Goal: Task Accomplishment & Management: Manage account settings

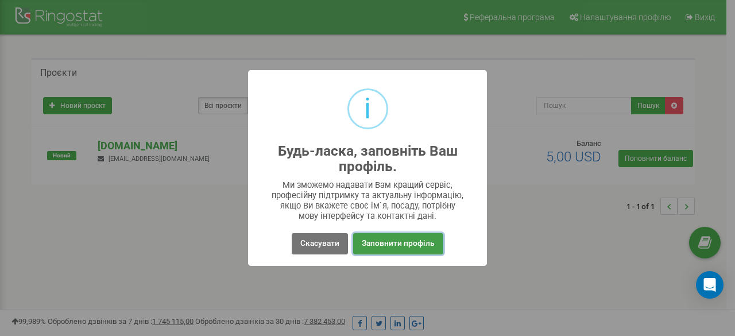
click at [398, 246] on button "Заповнити профіль" at bounding box center [398, 243] width 90 height 21
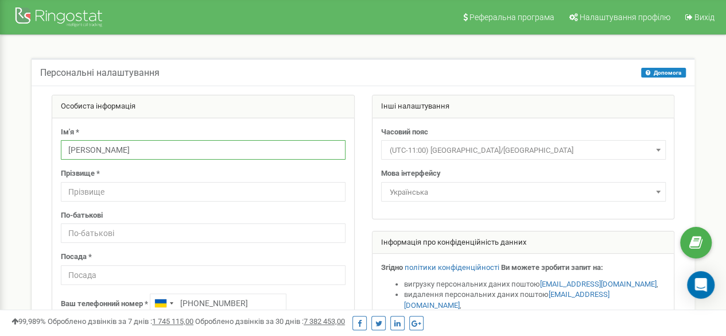
drag, startPoint x: 111, startPoint y: 150, endPoint x: 48, endPoint y: 150, distance: 62.6
click at [48, 150] on div "Особиста інформація Ім'я * Олег Прізвище * По-батькові Посада * Ваш телефонний …" at bounding box center [203, 255] width 320 height 320
drag, startPoint x: 57, startPoint y: 148, endPoint x: 48, endPoint y: 148, distance: 9.2
click at [48, 148] on div "Особиста інформація Ім'я * Jktrcfylh Прізвище * По-батькові Посада * Ваш телефо…" at bounding box center [203, 255] width 320 height 320
click at [76, 145] on input "ШОлександр" at bounding box center [203, 150] width 285 height 20
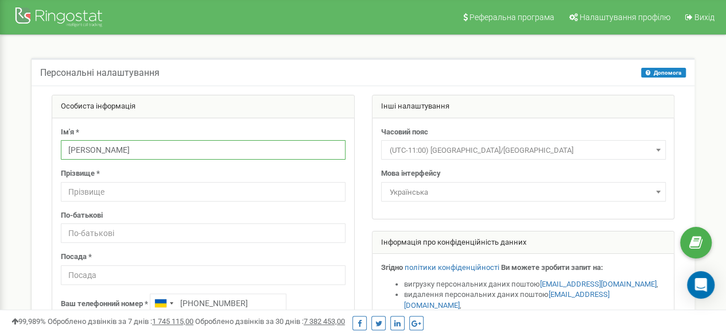
type input "Олександр"
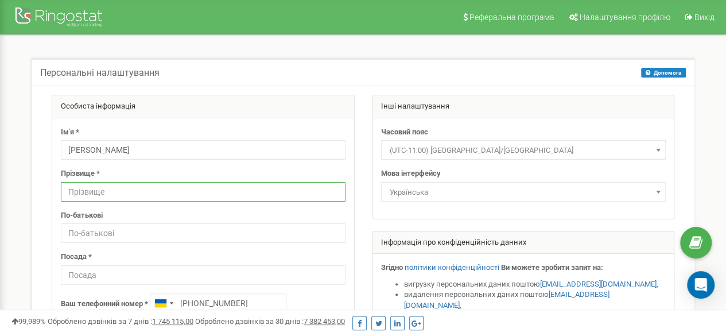
click at [107, 192] on input "text" at bounding box center [203, 192] width 285 height 20
type input "Барановський"
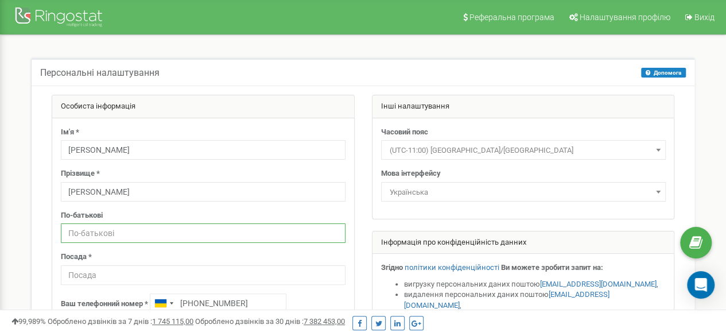
click at [96, 232] on input "text" at bounding box center [203, 233] width 285 height 20
type input "Юрійович"
click at [94, 266] on input "text" at bounding box center [203, 275] width 285 height 20
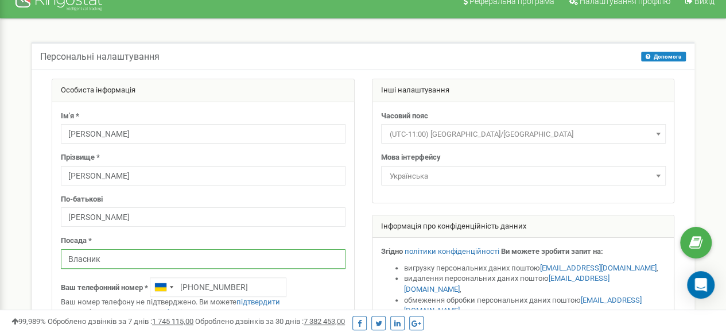
scroll to position [57, 0]
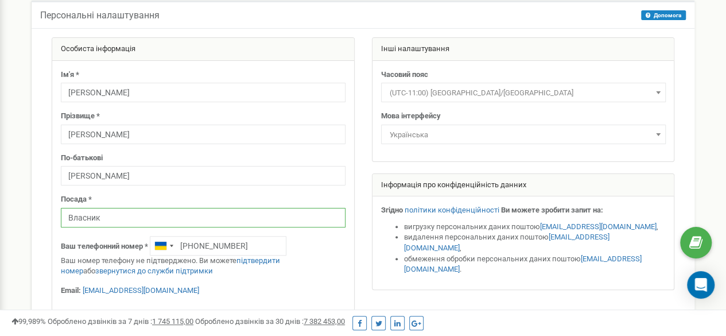
type input "Власник"
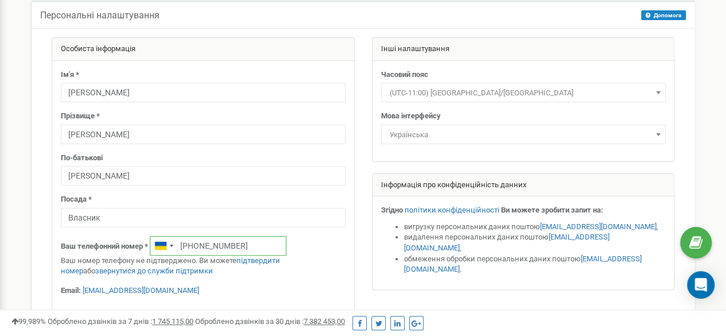
click at [226, 245] on input "[PHONE_NUMBER]" at bounding box center [218, 246] width 137 height 20
drag, startPoint x: 172, startPoint y: 243, endPoint x: 144, endPoint y: 243, distance: 28.1
click at [144, 243] on div "Ваш телефонний номер * +380667810338 Ваш номер телефону не підтверджено. Ви мож…" at bounding box center [203, 256] width 285 height 41
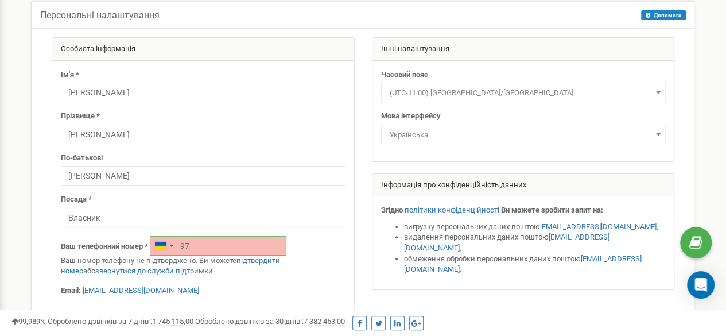
type input "9"
type input "+380971933715"
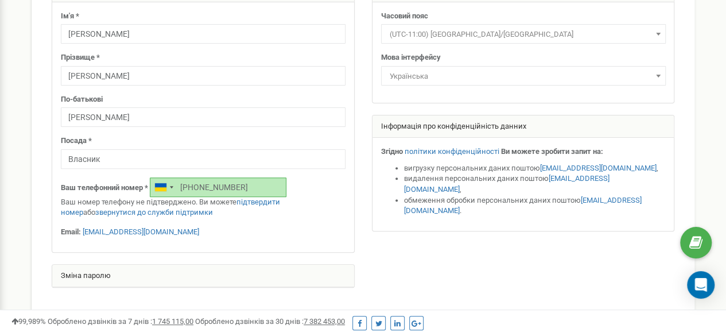
scroll to position [0, 0]
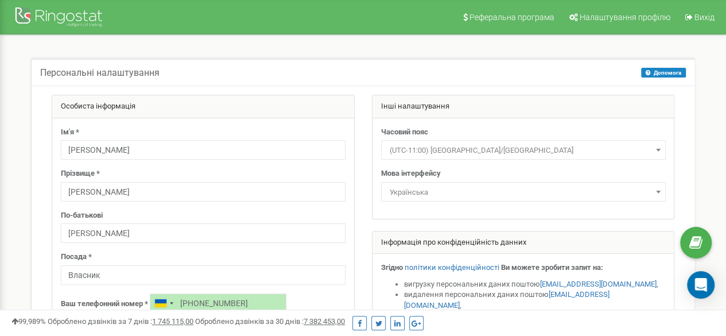
click at [419, 154] on span "(UTC-11:00) Pacific/Midway" at bounding box center [523, 150] width 277 height 16
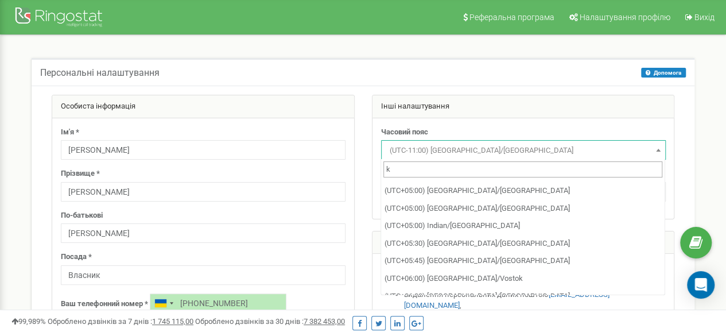
scroll to position [617, 0]
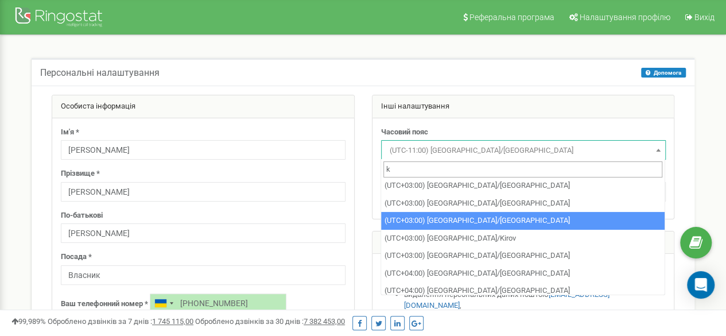
type input "k"
select select "Europe/Kiev"
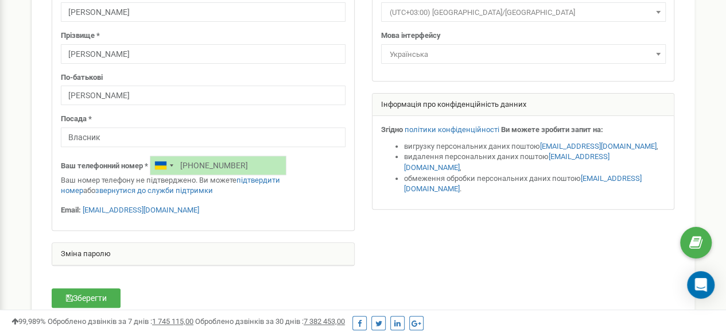
scroll to position [172, 0]
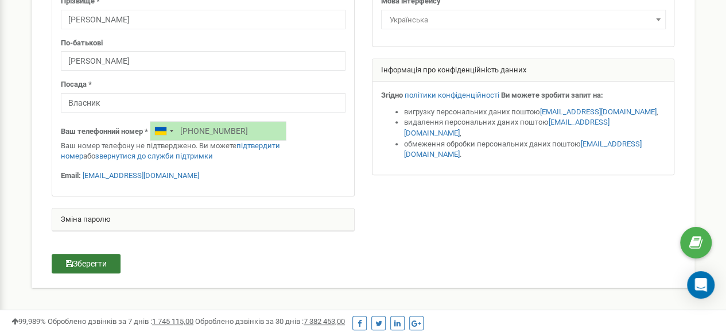
click at [97, 263] on button "Зберегти" at bounding box center [86, 264] width 69 height 20
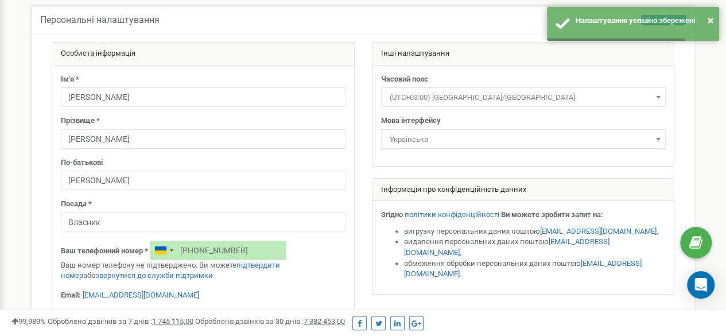
scroll to position [0, 0]
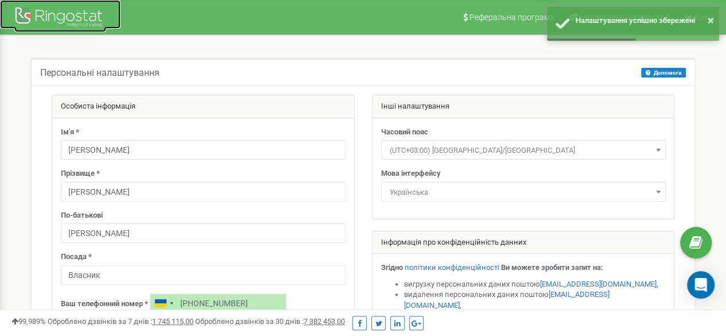
click at [28, 23] on div at bounding box center [60, 19] width 92 height 28
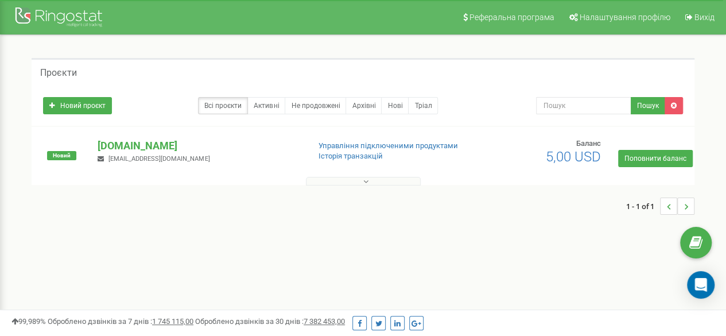
click at [344, 180] on button at bounding box center [363, 181] width 115 height 9
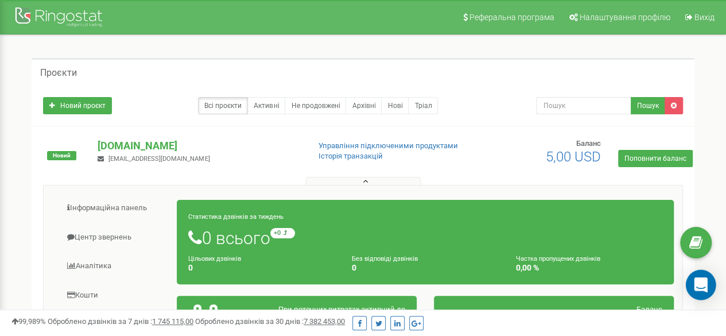
click at [705, 282] on icon "Open Intercom Messenger" at bounding box center [700, 284] width 13 height 15
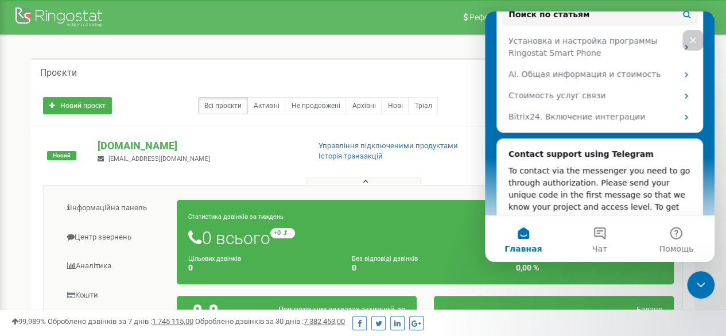
scroll to position [289, 0]
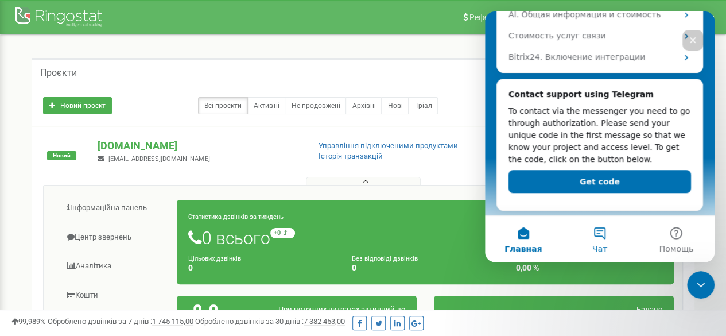
click at [603, 235] on button "Чат" at bounding box center [599, 239] width 76 height 46
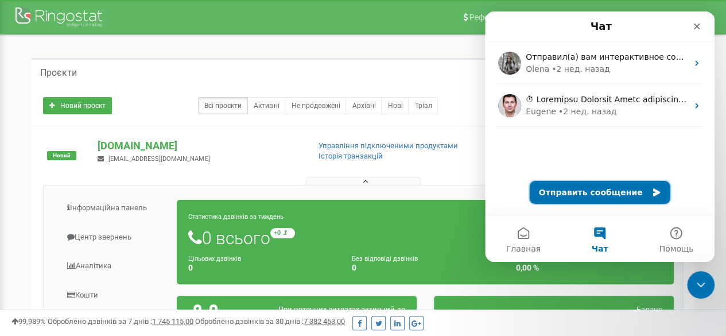
click at [590, 200] on button "Отправить сообщение" at bounding box center [600, 192] width 141 height 23
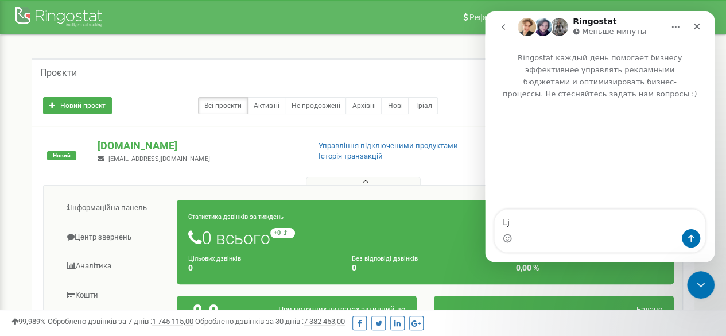
type textarea "L"
type textarea "Добрий"
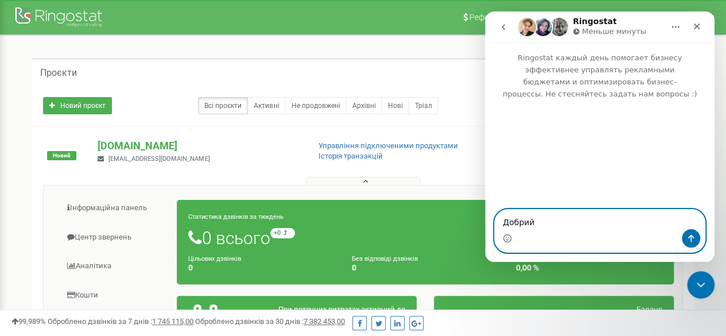
click at [574, 224] on textarea "Добрий" at bounding box center [600, 220] width 210 height 20
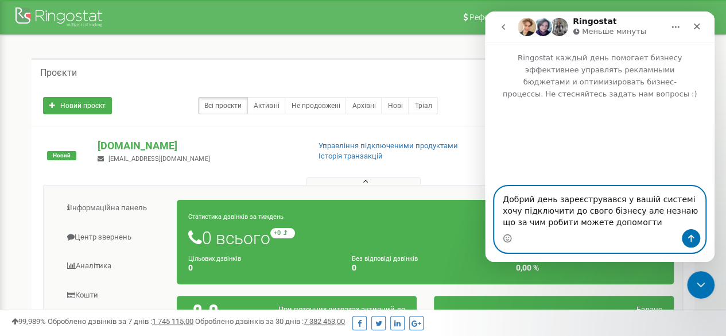
type textarea "Добрий день зареєструвався у вашій системі хочу підключити до свого бізнесу але…"
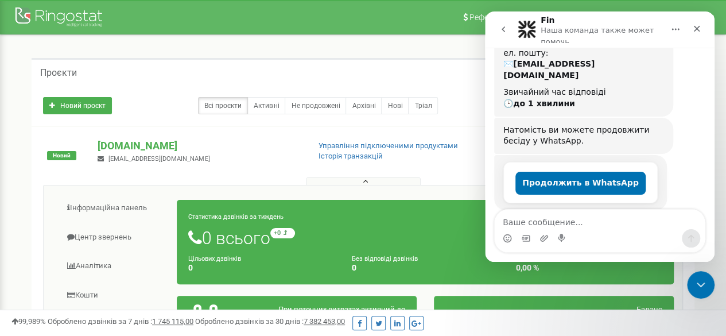
scroll to position [157, 0]
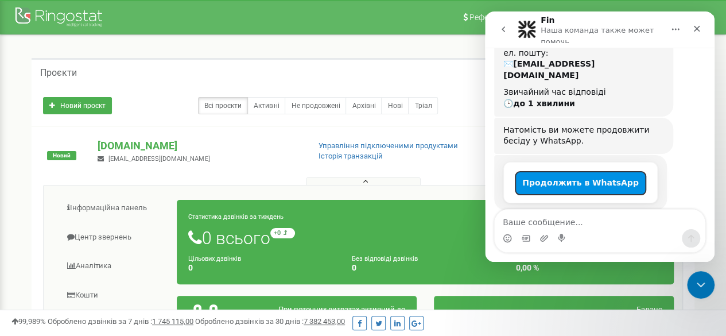
click at [591, 172] on button "Продолжить в WhatsApp" at bounding box center [580, 183] width 130 height 23
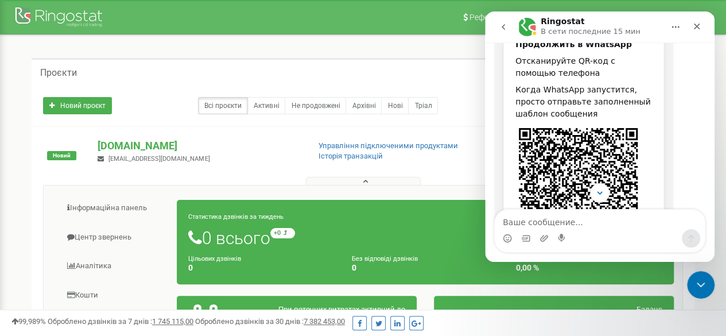
scroll to position [343, 0]
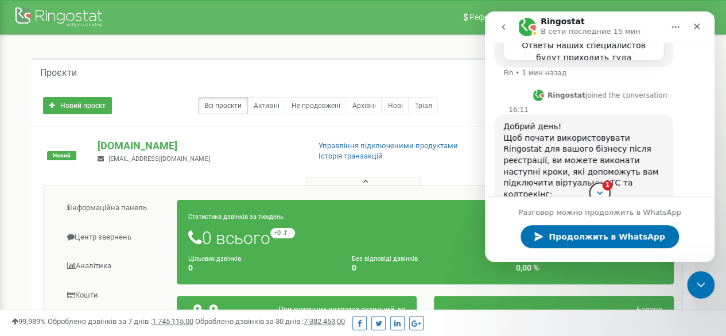
click at [606, 189] on span "1" at bounding box center [607, 185] width 10 height 10
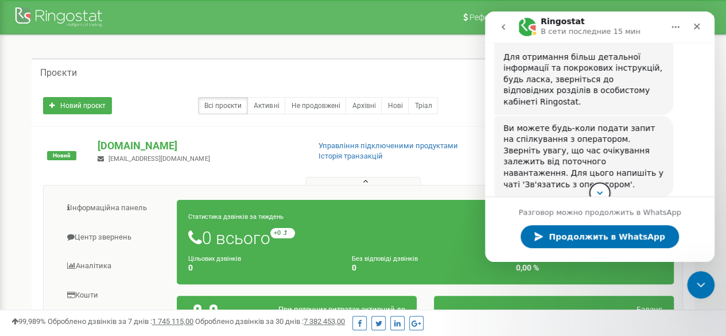
scroll to position [953, 0]
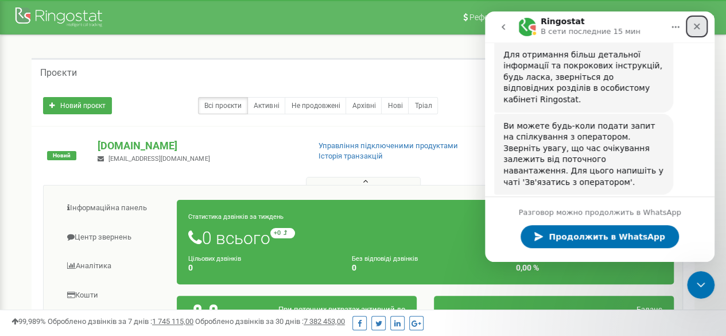
click at [693, 28] on icon "Закрыть" at bounding box center [696, 26] width 9 height 9
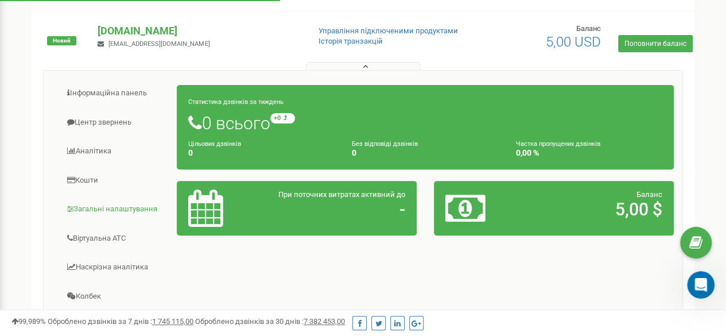
scroll to position [922, 0]
